Goal: Browse casually

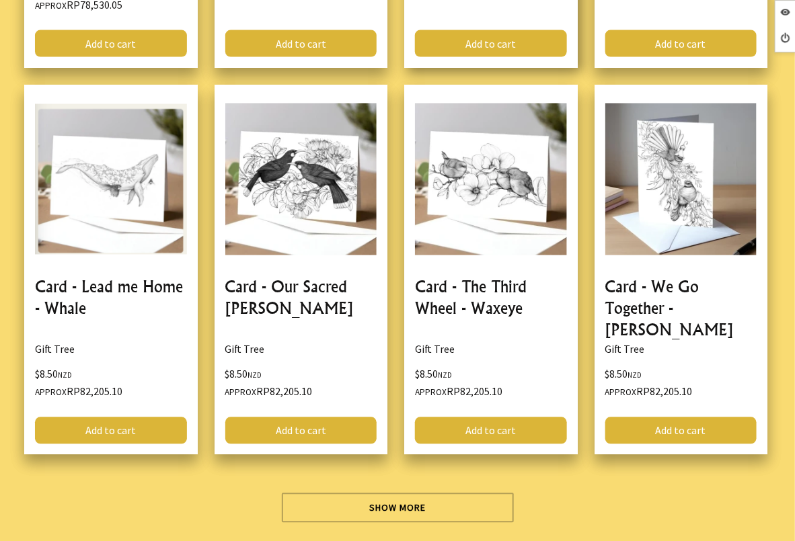
scroll to position [3447, 0]
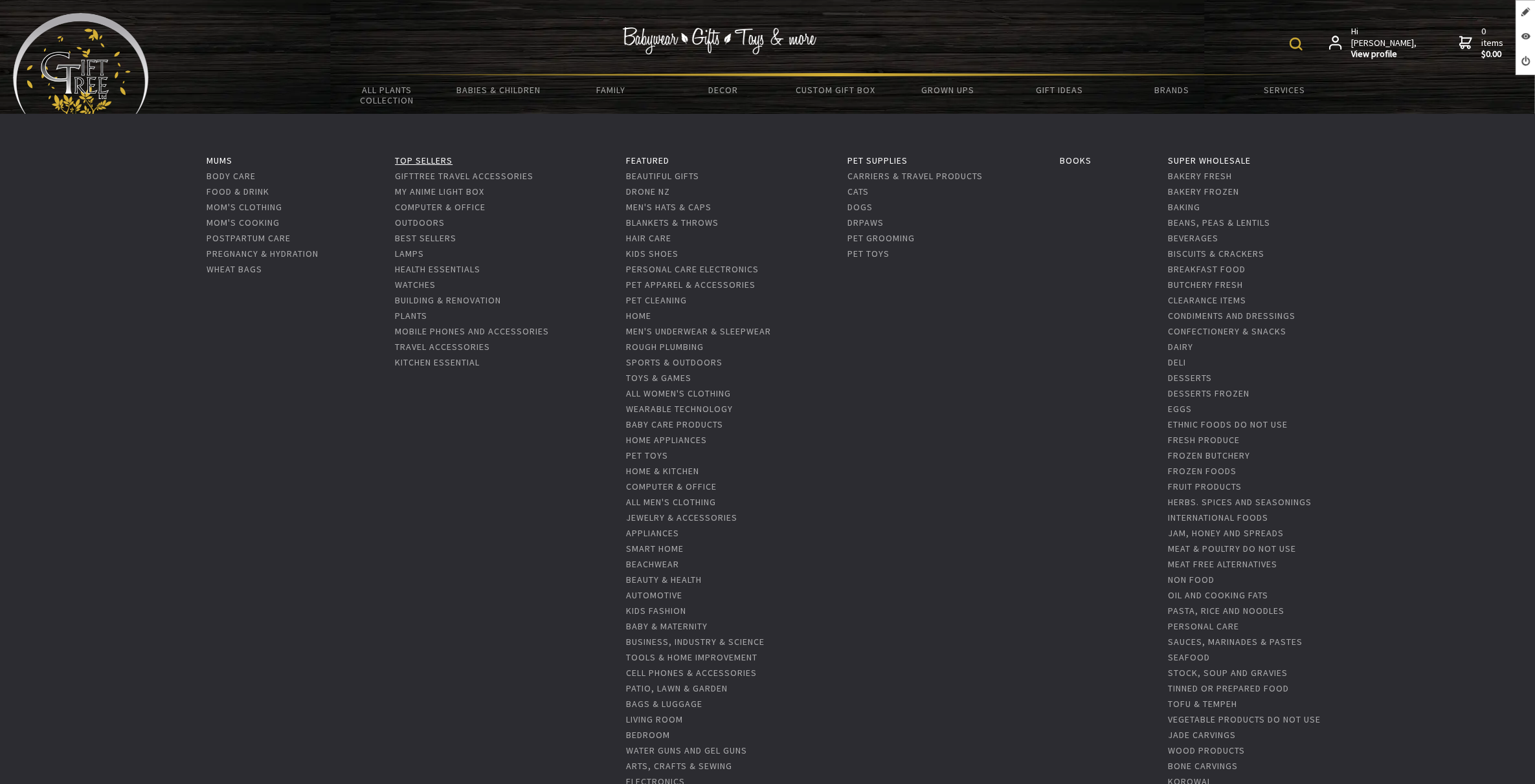
click at [425, 155] on link "Top Sellers" at bounding box center [423, 161] width 58 height 12
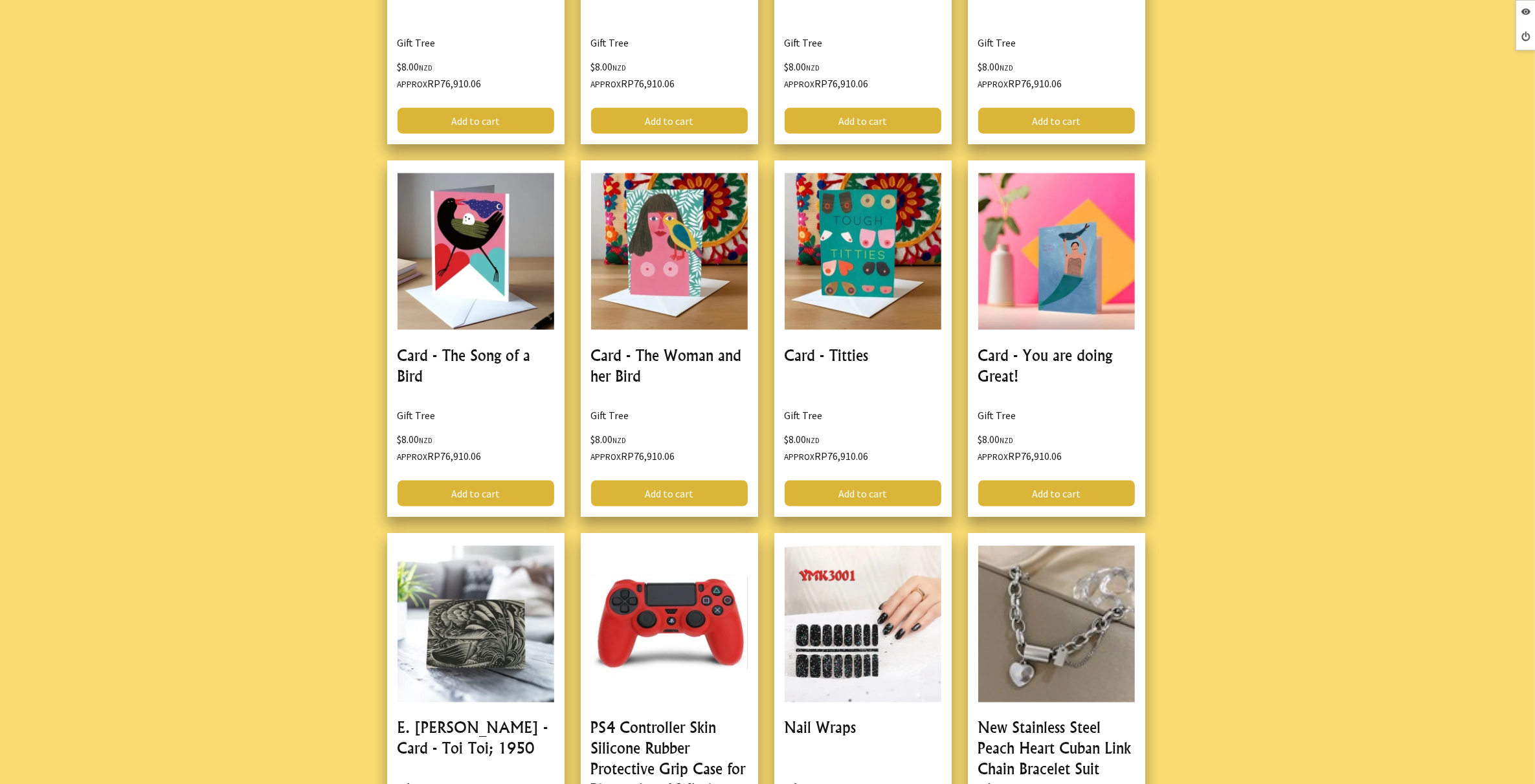
scroll to position [2588, 0]
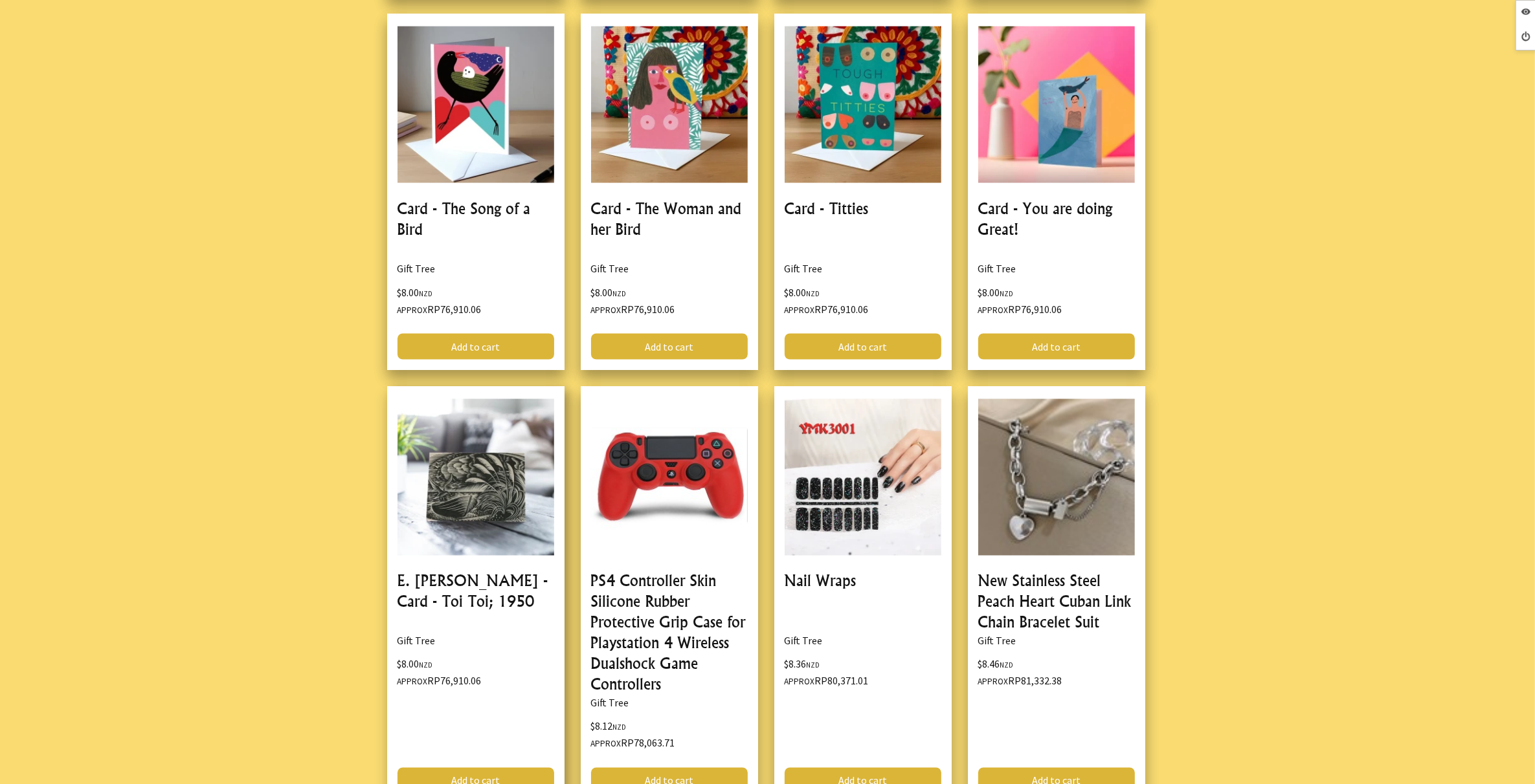
drag, startPoint x: 451, startPoint y: 578, endPoint x: 554, endPoint y: 584, distance: 103.2
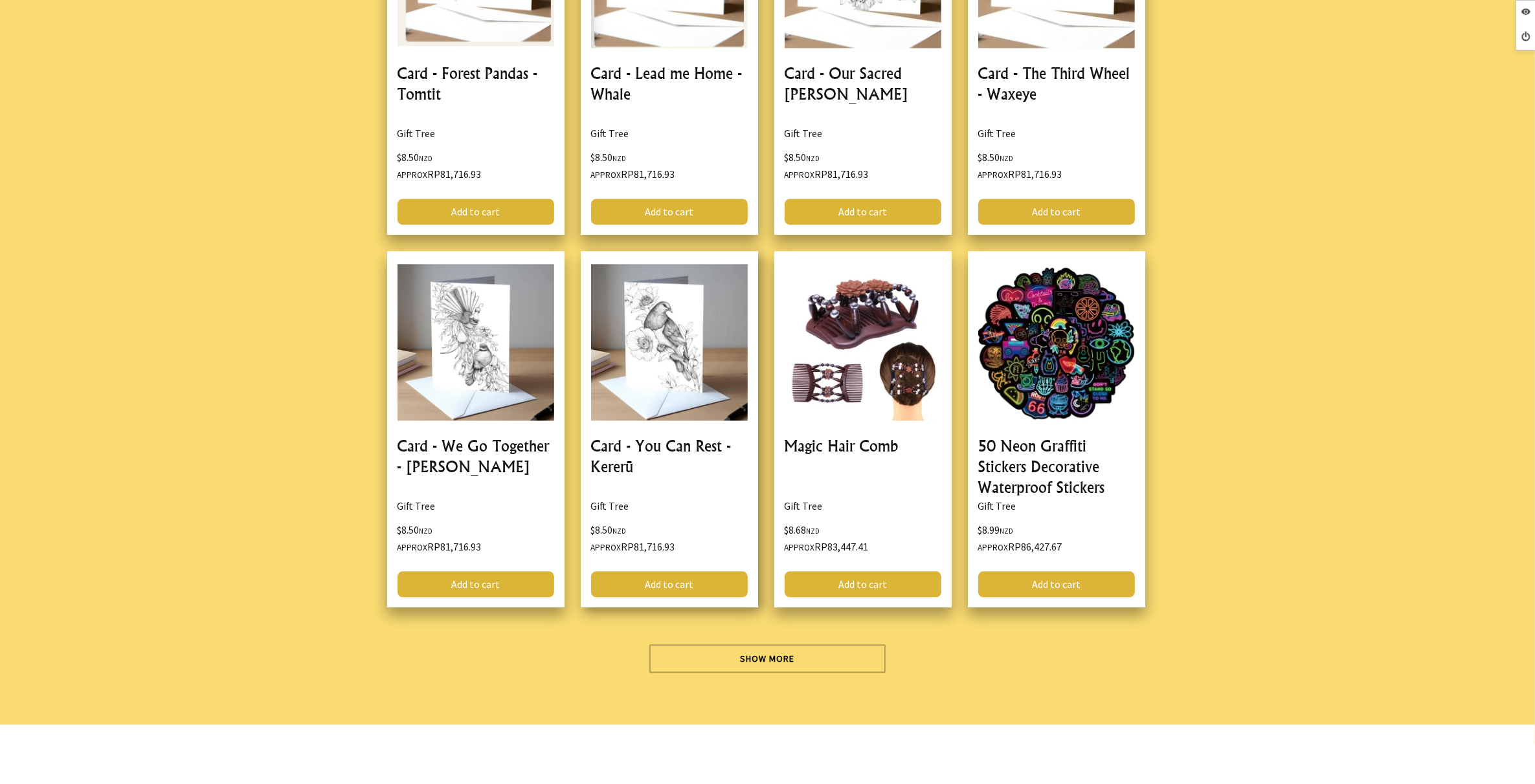
scroll to position [3558, 0]
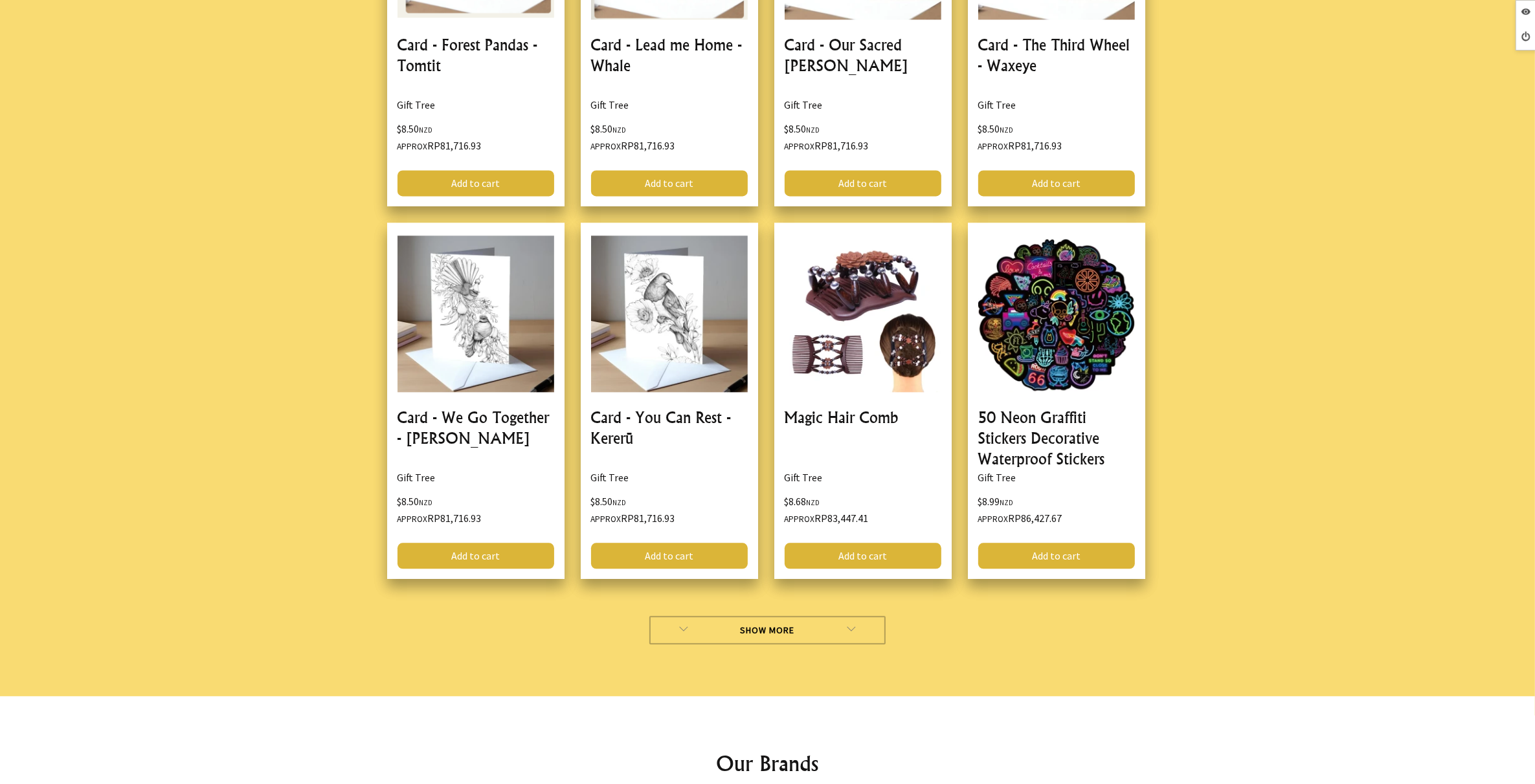
click at [758, 616] on link "Show More" at bounding box center [768, 630] width 237 height 29
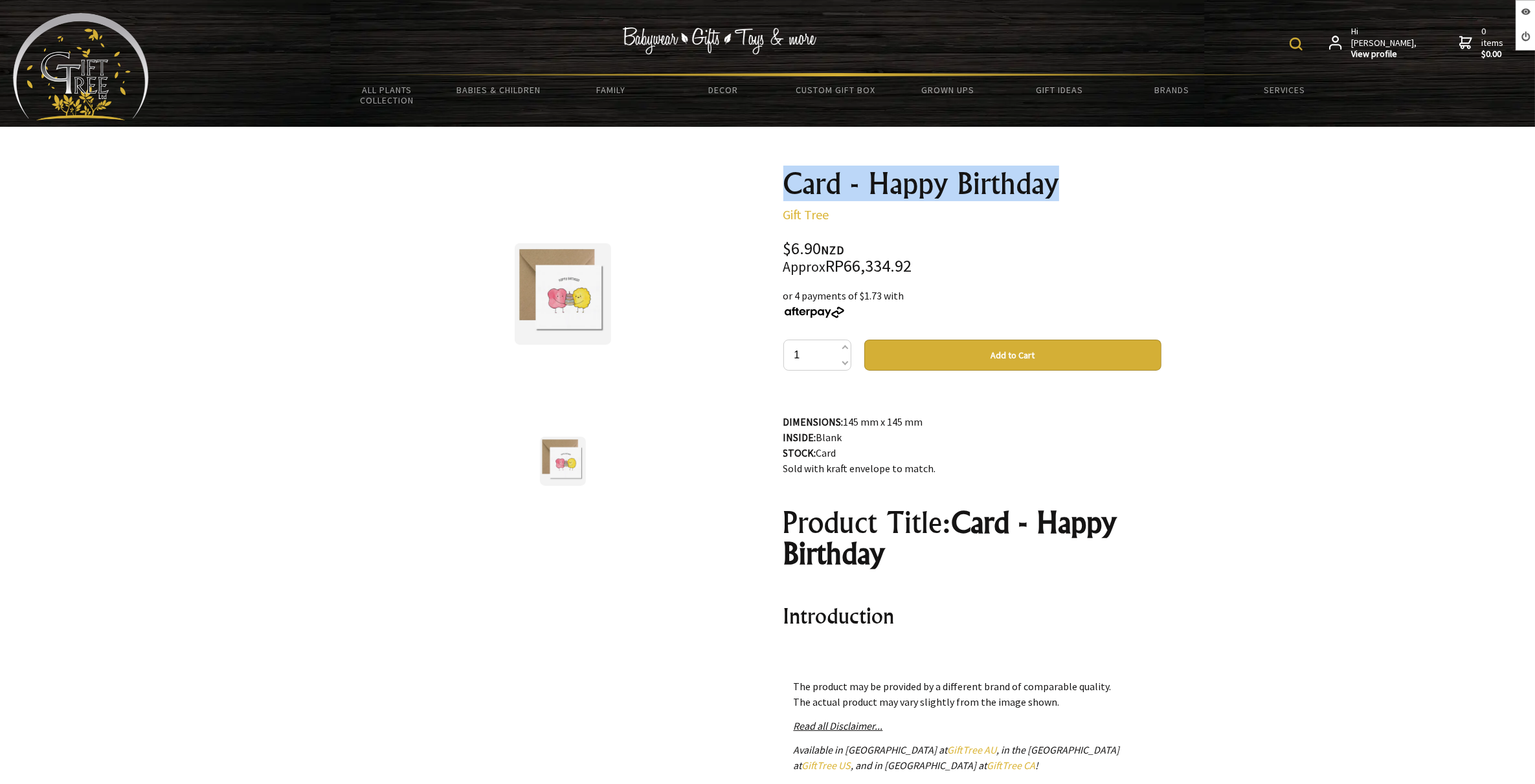
click at [1072, 185] on h1 "Card - Happy Birthday" at bounding box center [972, 184] width 378 height 31
click at [1250, 266] on div at bounding box center [767, 537] width 1535 height 820
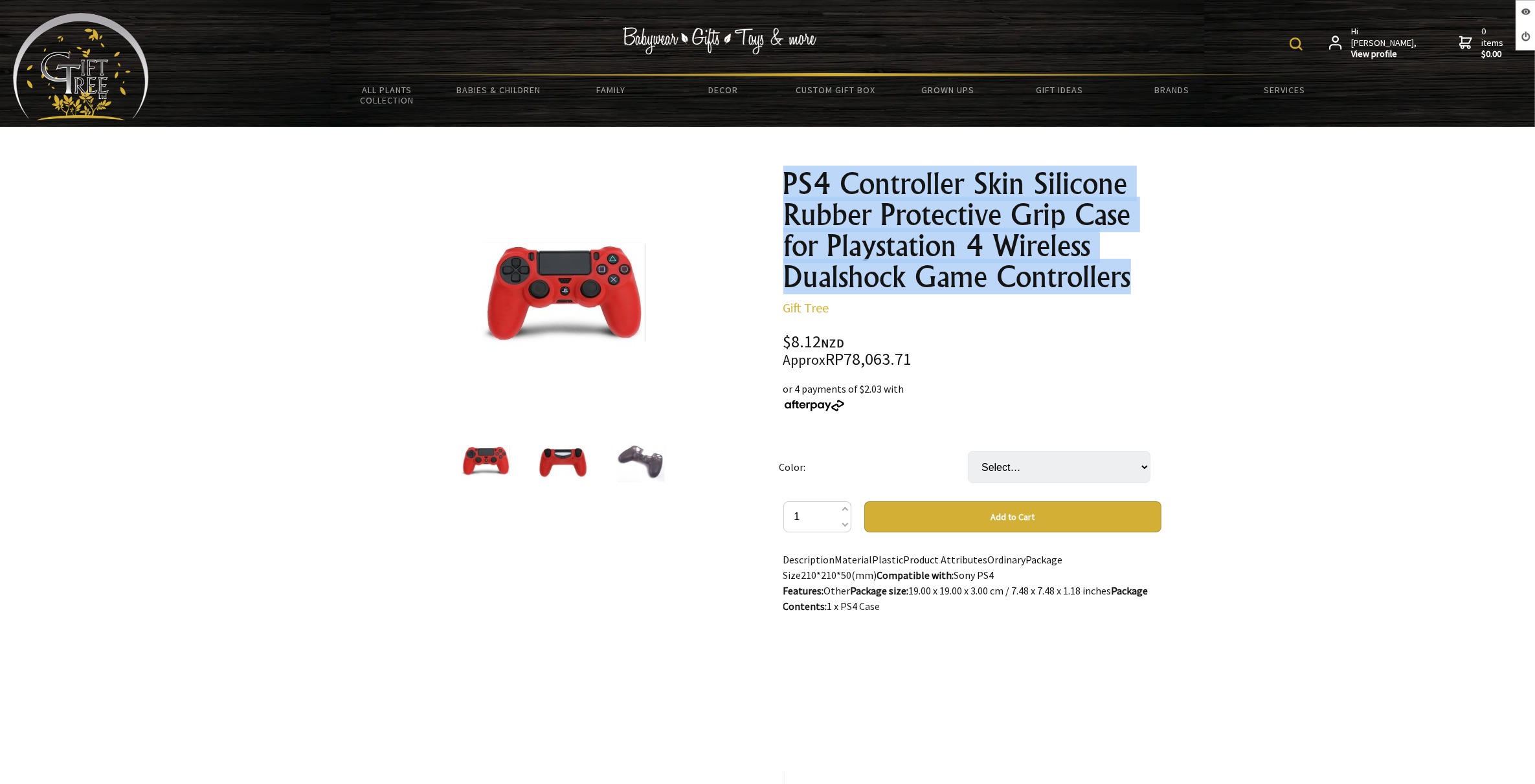
drag, startPoint x: 780, startPoint y: 175, endPoint x: 1141, endPoint y: 279, distance: 375.7
click at [1141, 279] on div "PS4 Controller Skin Silicone Rubber Protective Grip Case for Playstation 4 Wire…" at bounding box center [972, 618] width 398 height 920
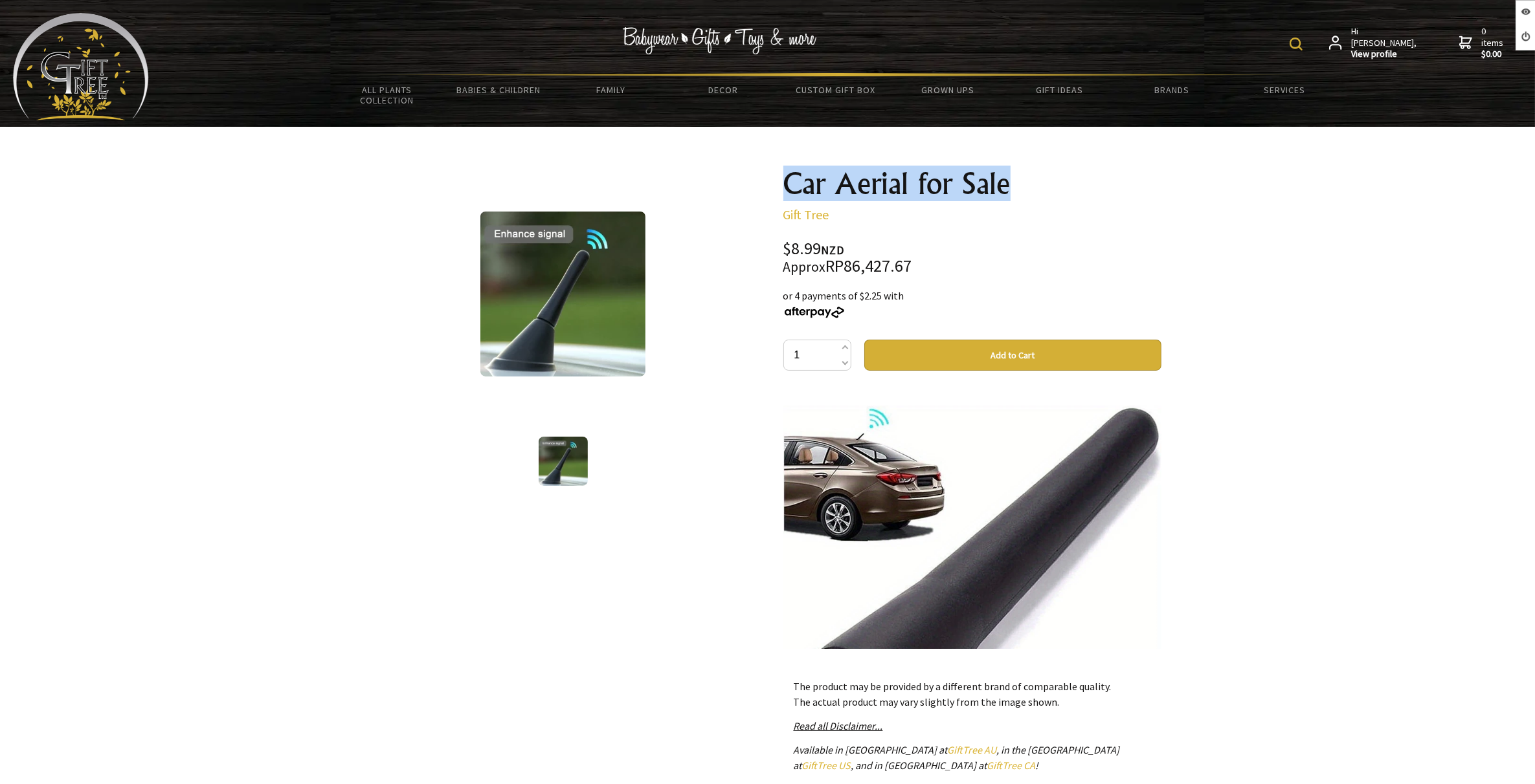
drag, startPoint x: 800, startPoint y: 183, endPoint x: 1037, endPoint y: 183, distance: 237.0
click at [1037, 183] on div "Car Aerial for Sale Gift Tree $8.99 NZD Approx RP86,427.67 or 4 payments of $2.…" at bounding box center [972, 537] width 398 height 758
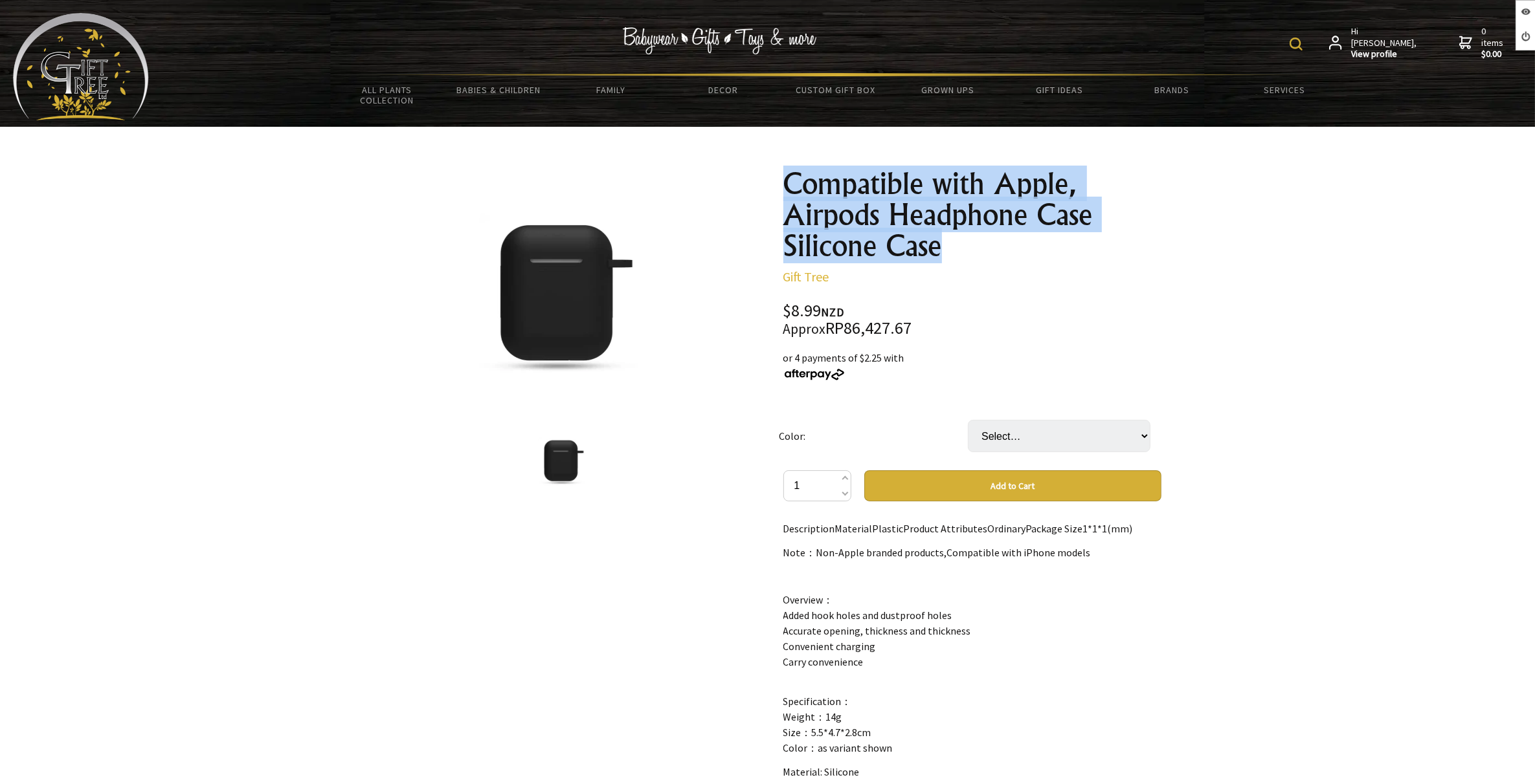
drag, startPoint x: 965, startPoint y: 256, endPoint x: 774, endPoint y: 169, distance: 209.9
click at [774, 169] on div "Compatible with Apple, Airpods Headphone Case Silicone Case Gift Tree $8.99 NZD…" at bounding box center [972, 602] width 398 height 889
copy h1 "Compatible with Apple, Airpods Headphone Case Silicone Case"
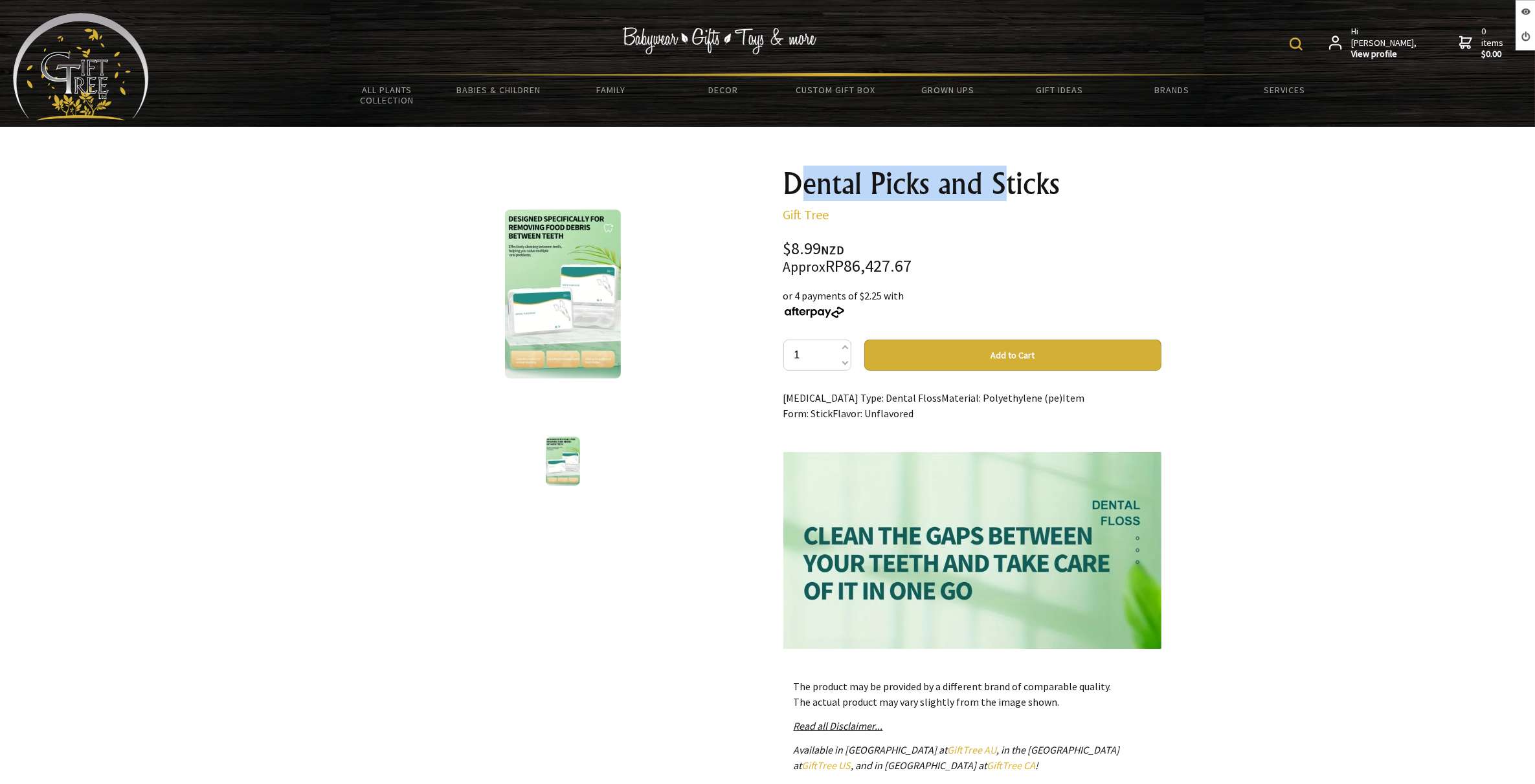
drag, startPoint x: 0, startPoint y: 0, endPoint x: 938, endPoint y: 179, distance: 954.9
click at [950, 178] on h1 "Dental Picks and Sticks" at bounding box center [972, 184] width 378 height 31
click at [783, 181] on h1 "Dental Picks and Sticks" at bounding box center [972, 184] width 378 height 31
drag, startPoint x: 936, startPoint y: 181, endPoint x: 1124, endPoint y: 181, distance: 188.0
click at [1124, 181] on h1 "Dental Picks and Sticks" at bounding box center [972, 184] width 378 height 31
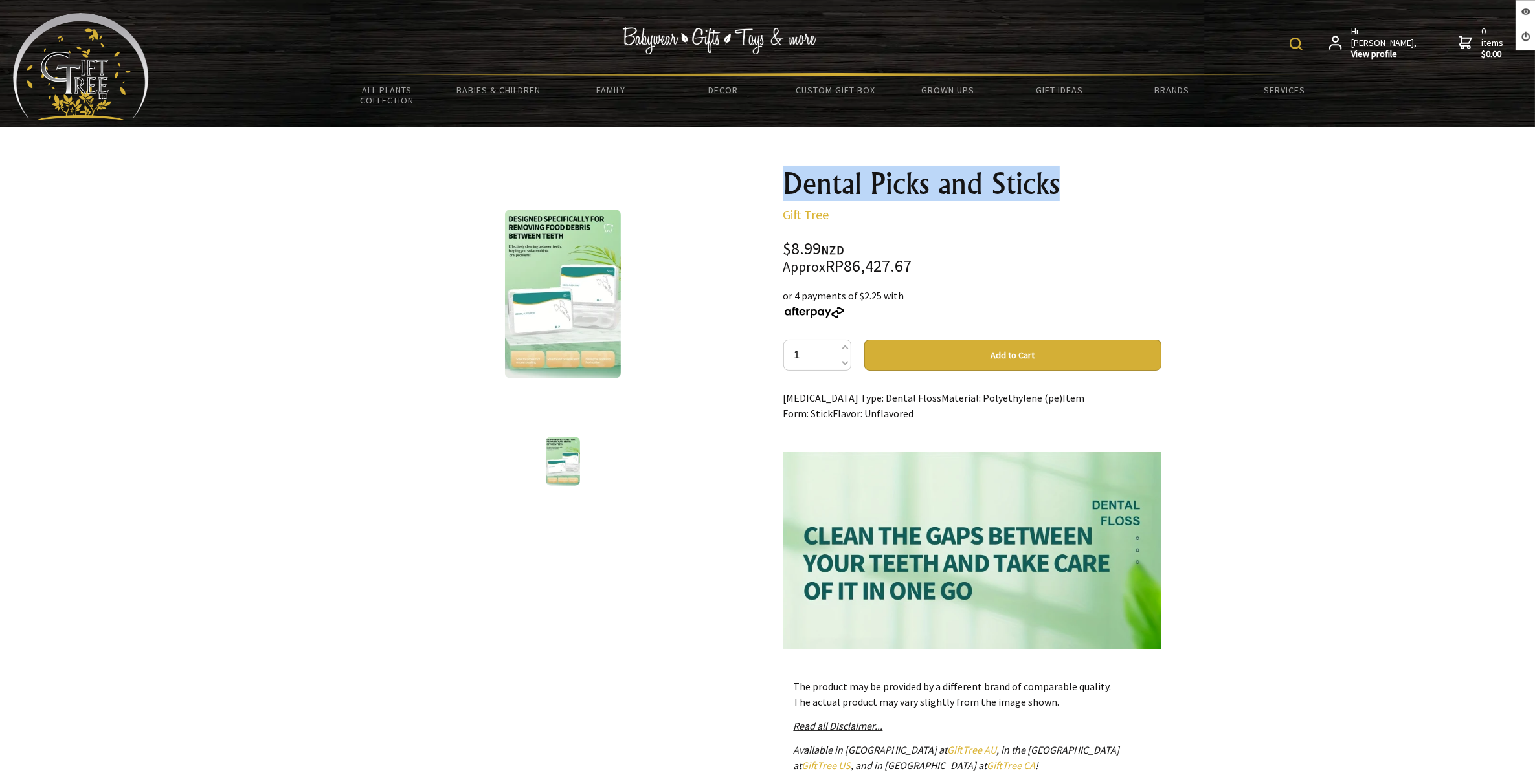
copy h1 "Dental Picks and Sticks"
